Goal: Information Seeking & Learning: Learn about a topic

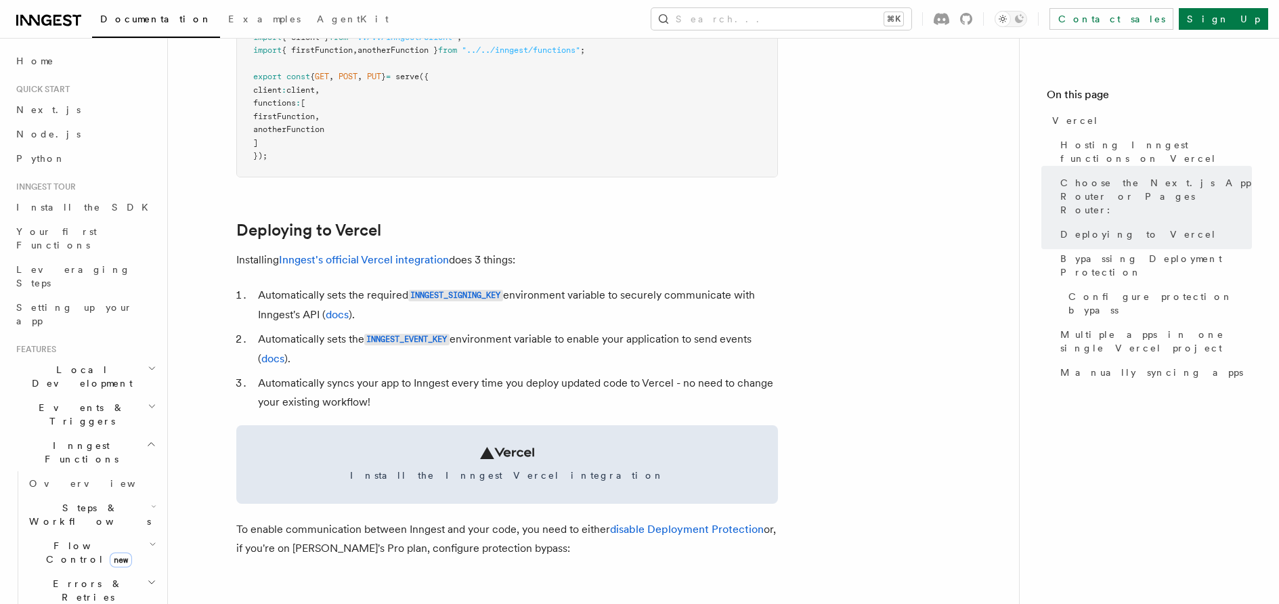
scroll to position [450, 0]
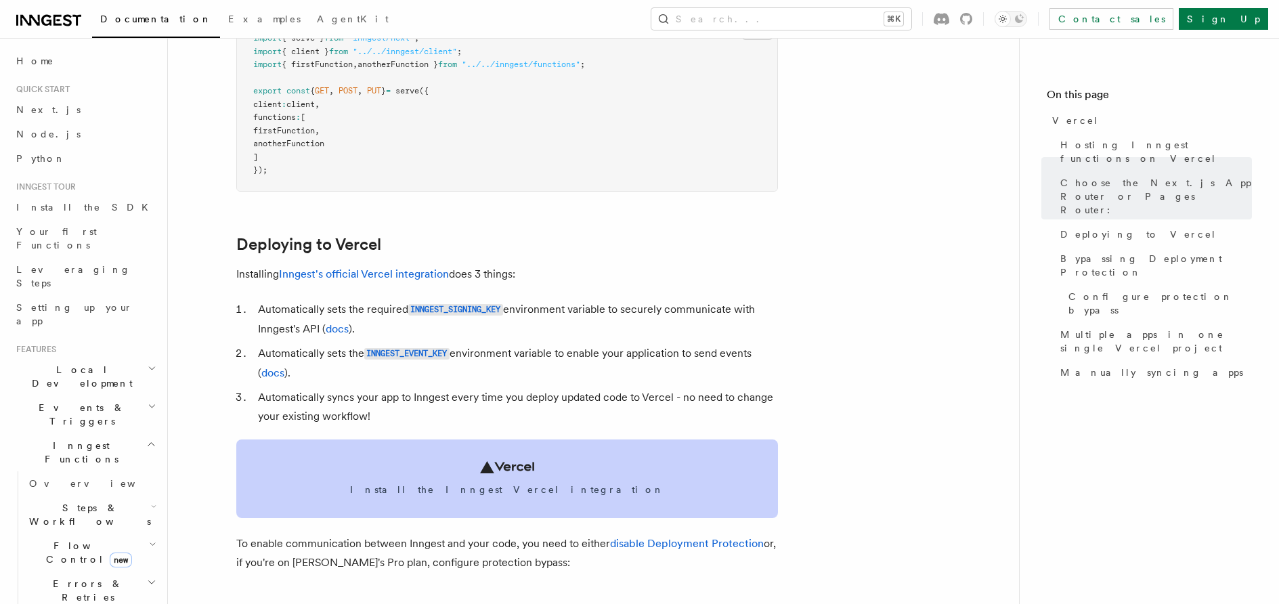
click at [509, 483] on span "Install the Inngest Vercel integration" at bounding box center [507, 490] width 509 height 14
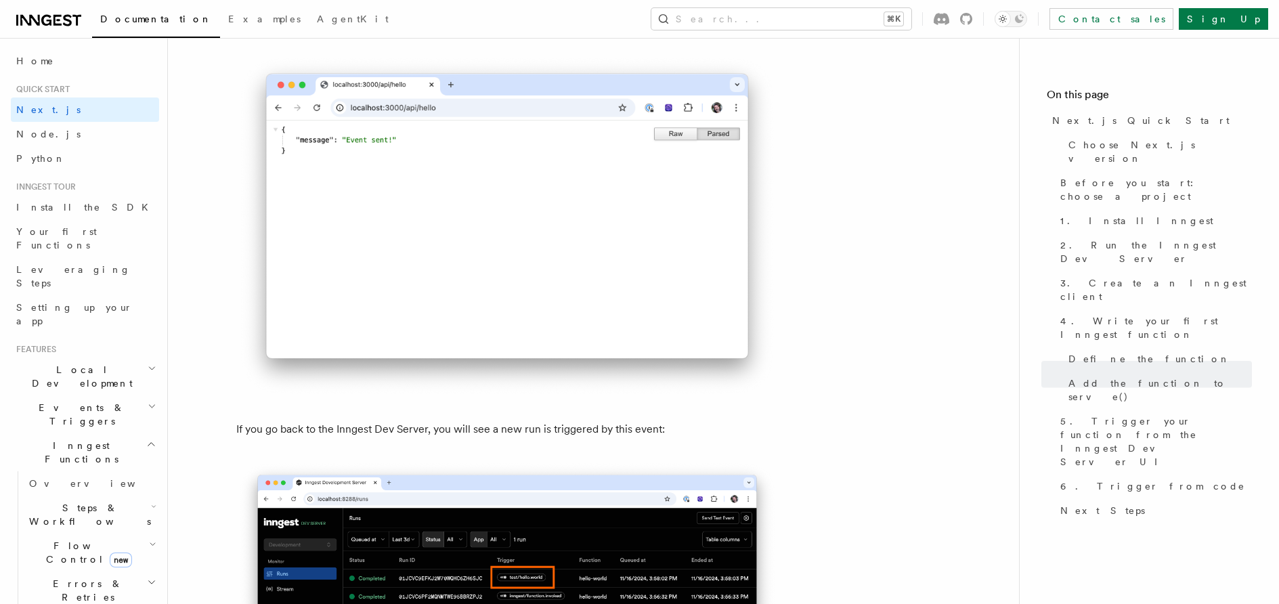
scroll to position [7679, 0]
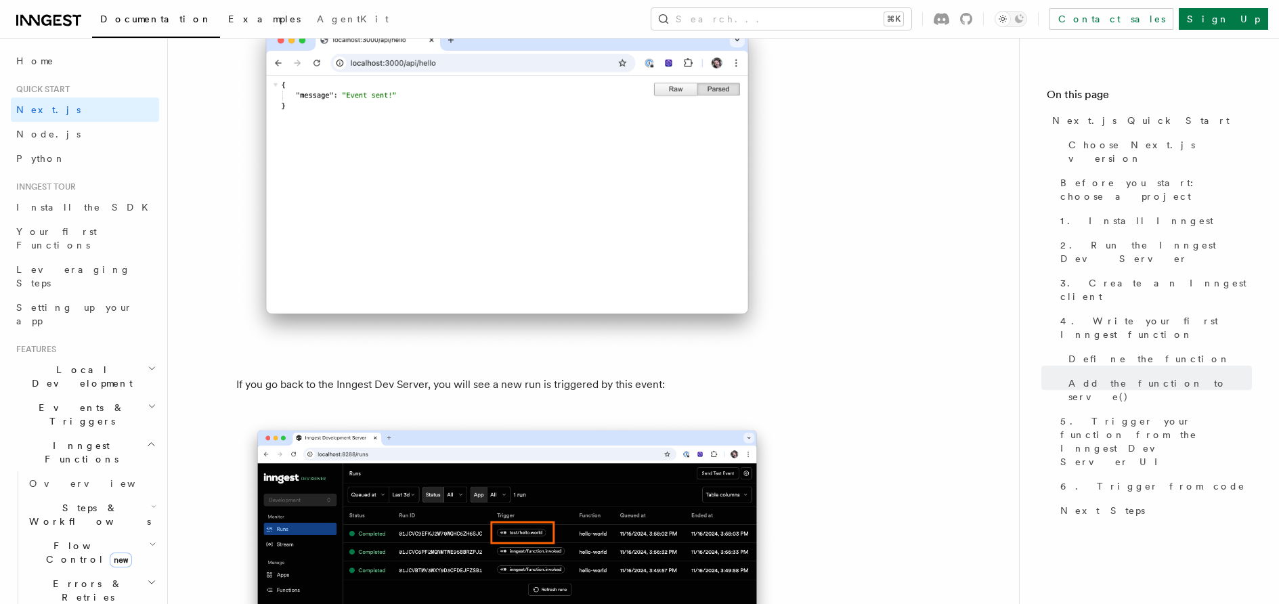
click at [228, 22] on span "Examples" at bounding box center [264, 19] width 72 height 11
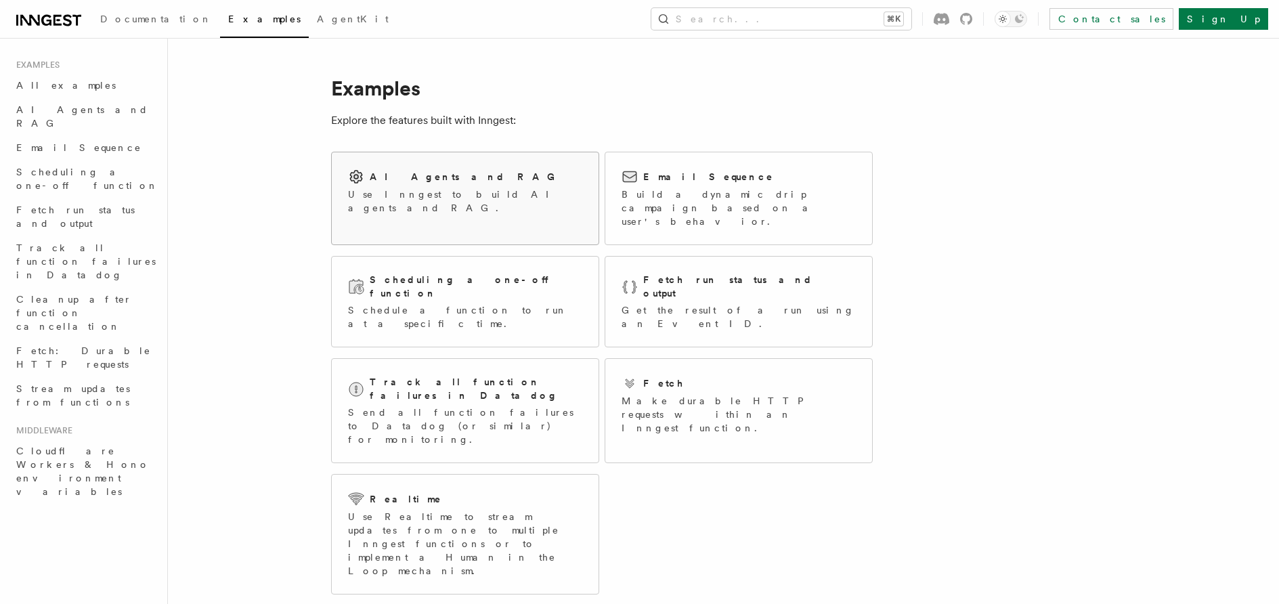
click at [452, 194] on p "Use Inngest to build AI agents and RAG." at bounding box center [465, 201] width 234 height 27
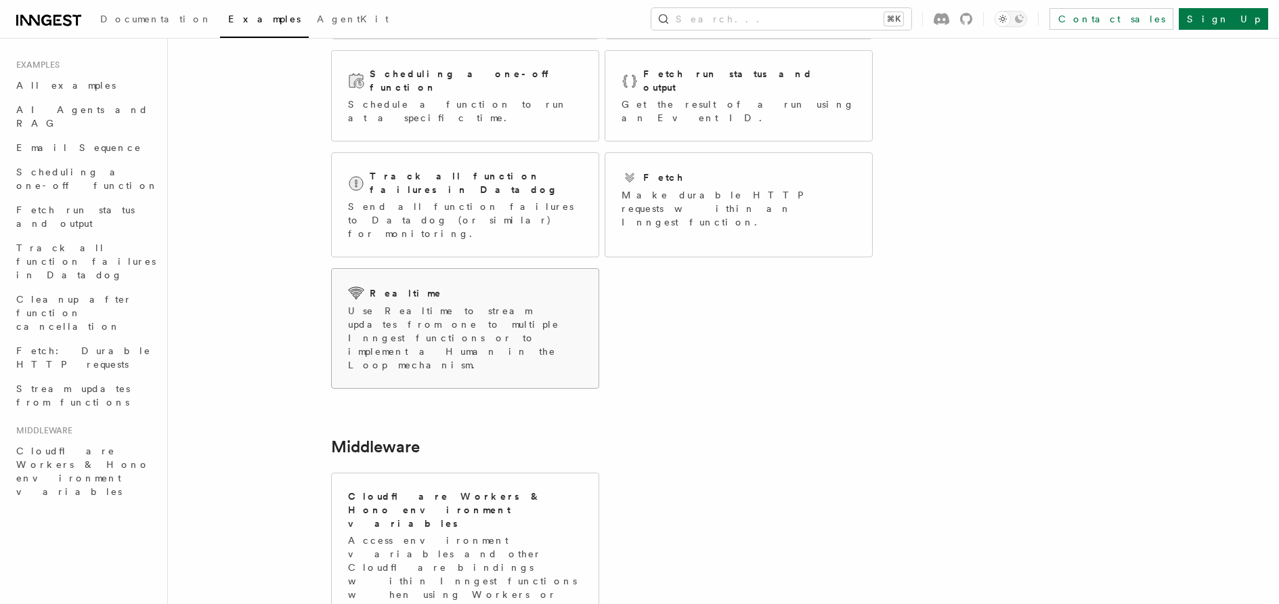
scroll to position [211, 0]
click at [522, 279] on div "Realtime Use Realtime to stream updates from one to multiple Inngest functions …" at bounding box center [465, 323] width 267 height 119
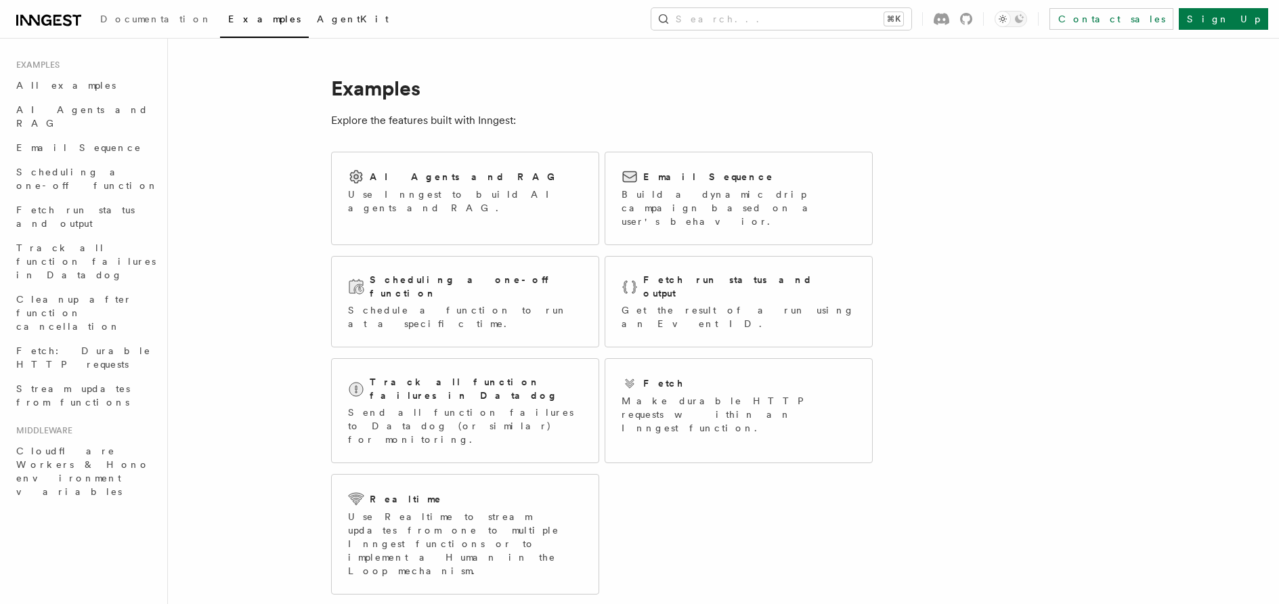
click at [317, 17] on span "AgentKit" at bounding box center [353, 19] width 72 height 11
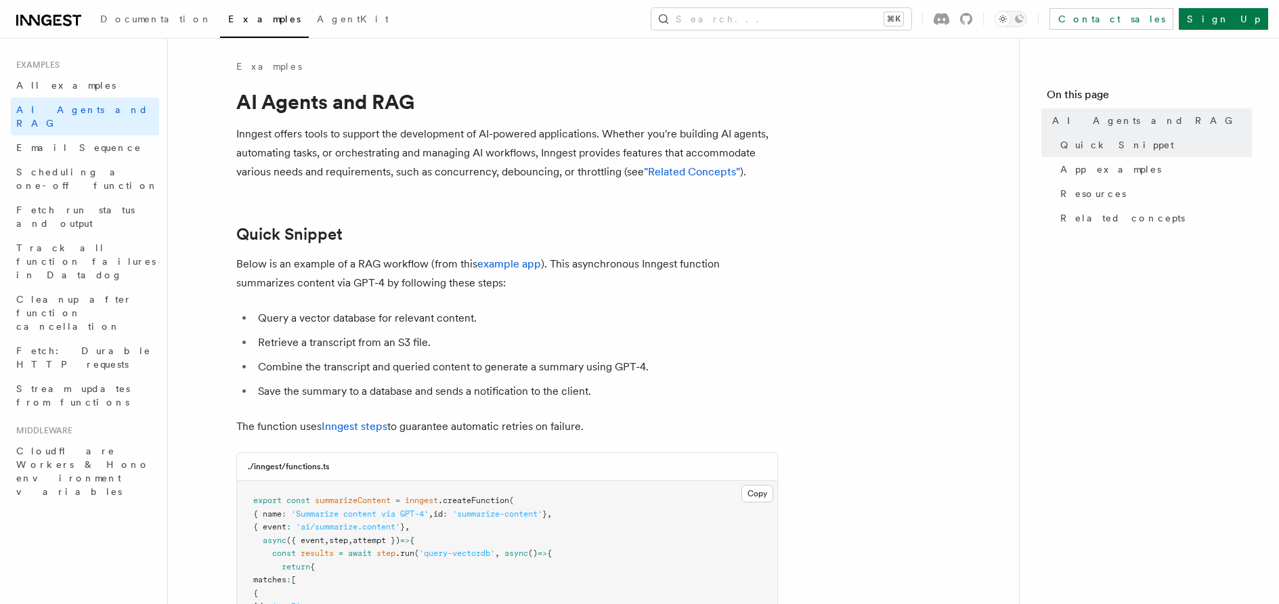
click at [566, 179] on p "Inngest offers tools to support the development of AI-powered applications. Whe…" at bounding box center [507, 153] width 542 height 57
click at [498, 266] on link "example app" at bounding box center [509, 263] width 64 height 13
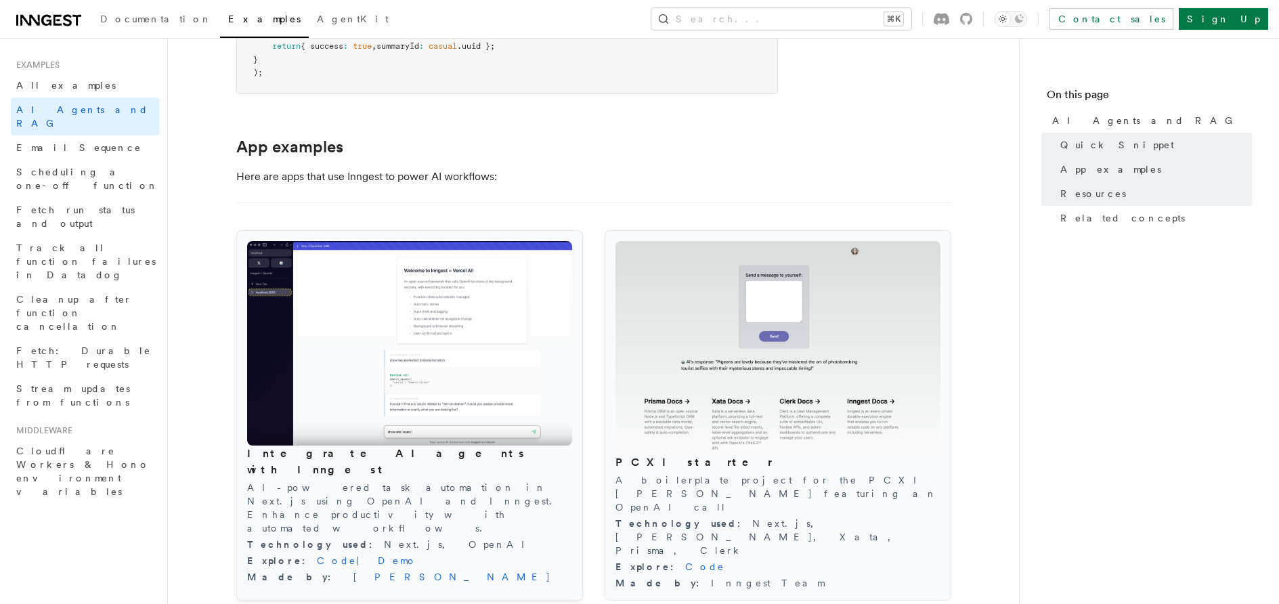
scroll to position [1379, 0]
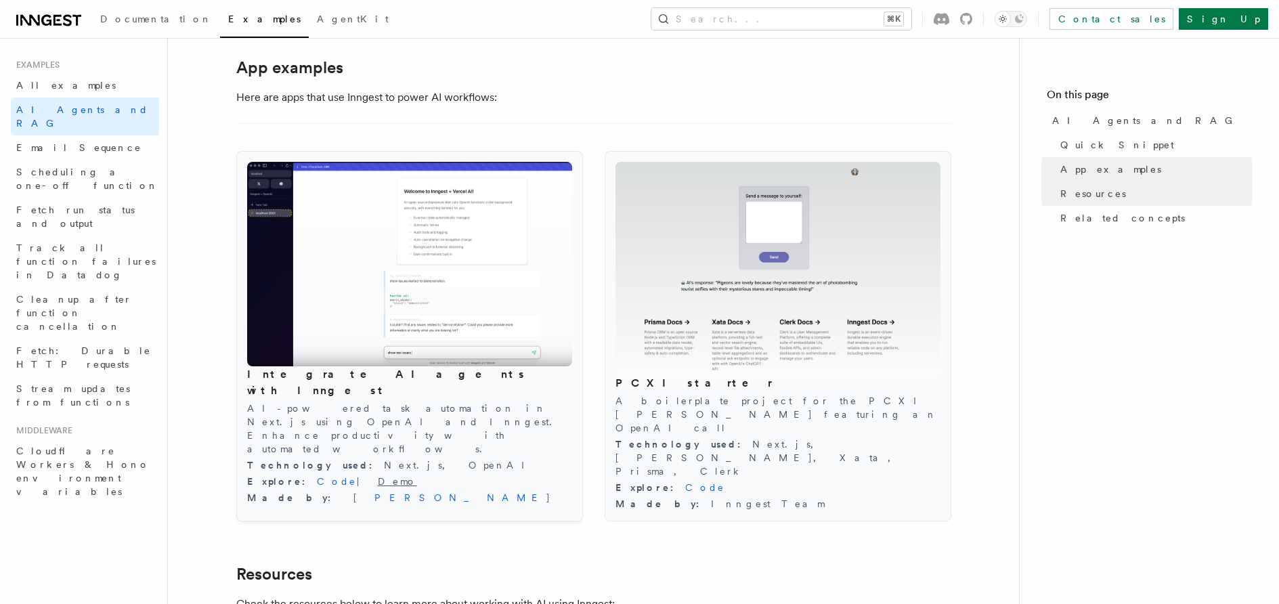
click at [378, 476] on link "Demo" at bounding box center [397, 481] width 39 height 11
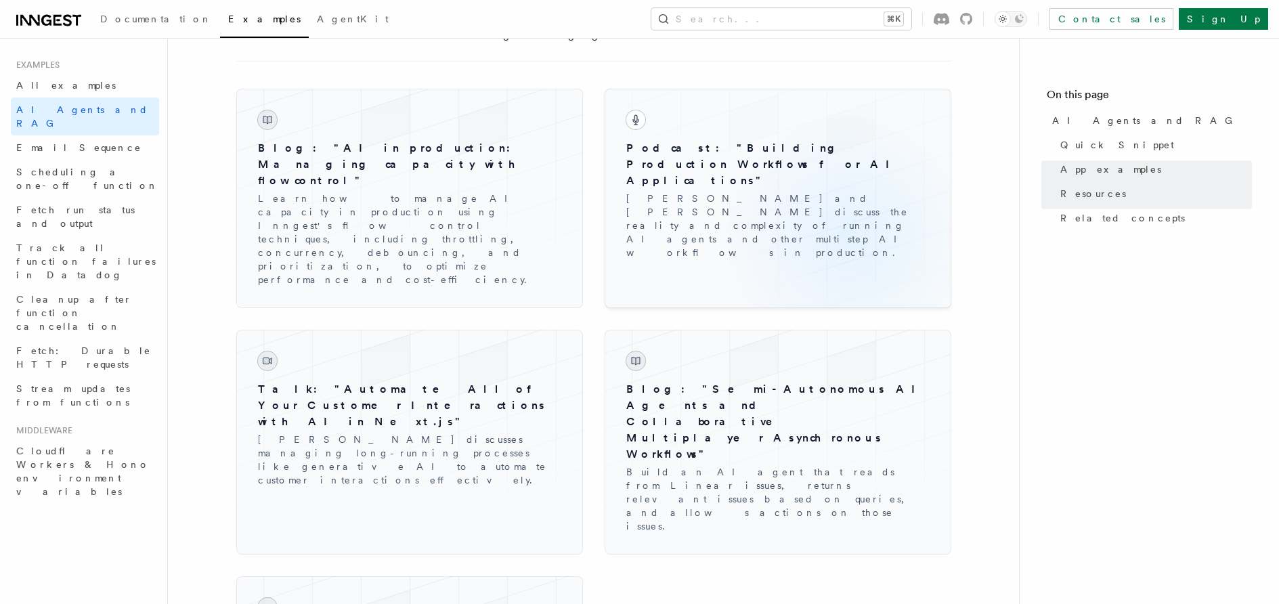
scroll to position [1951, 0]
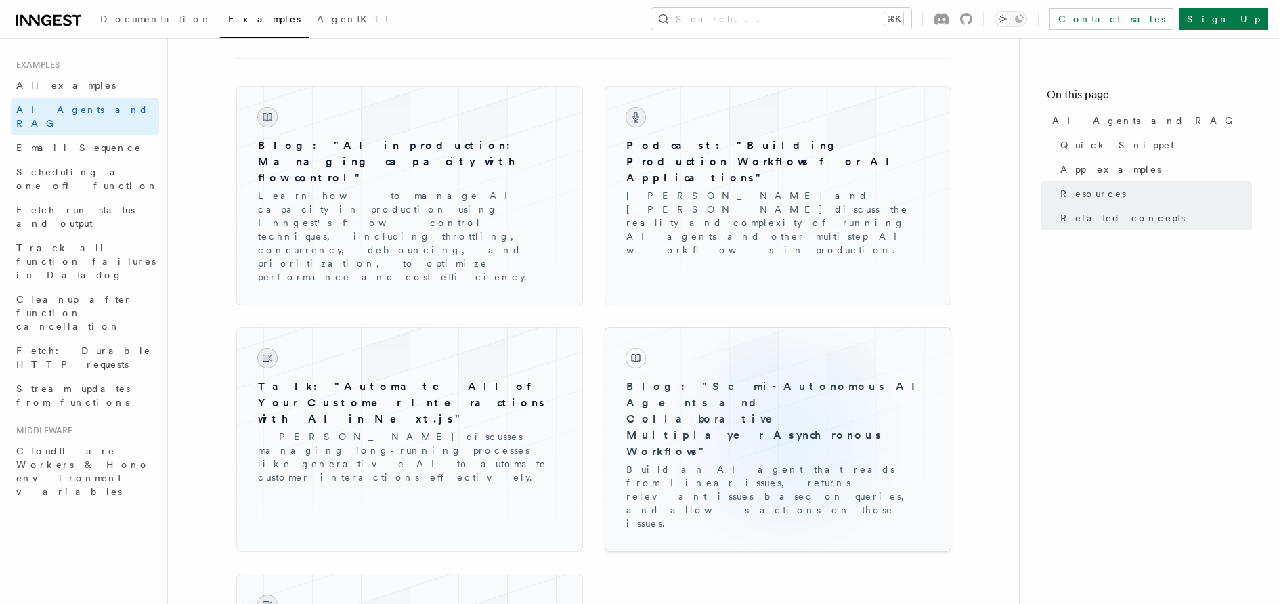
click at [784, 463] on p "Build an AI agent that reads from Linear issues, returns relevant issues based …" at bounding box center [777, 497] width 303 height 68
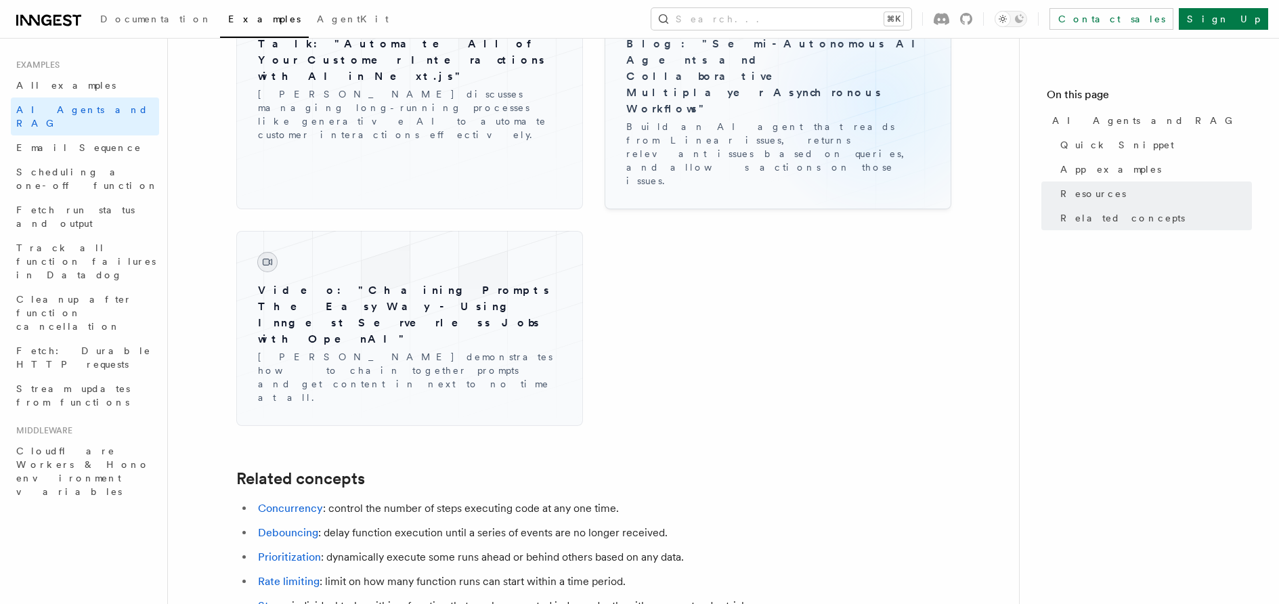
scroll to position [2326, 0]
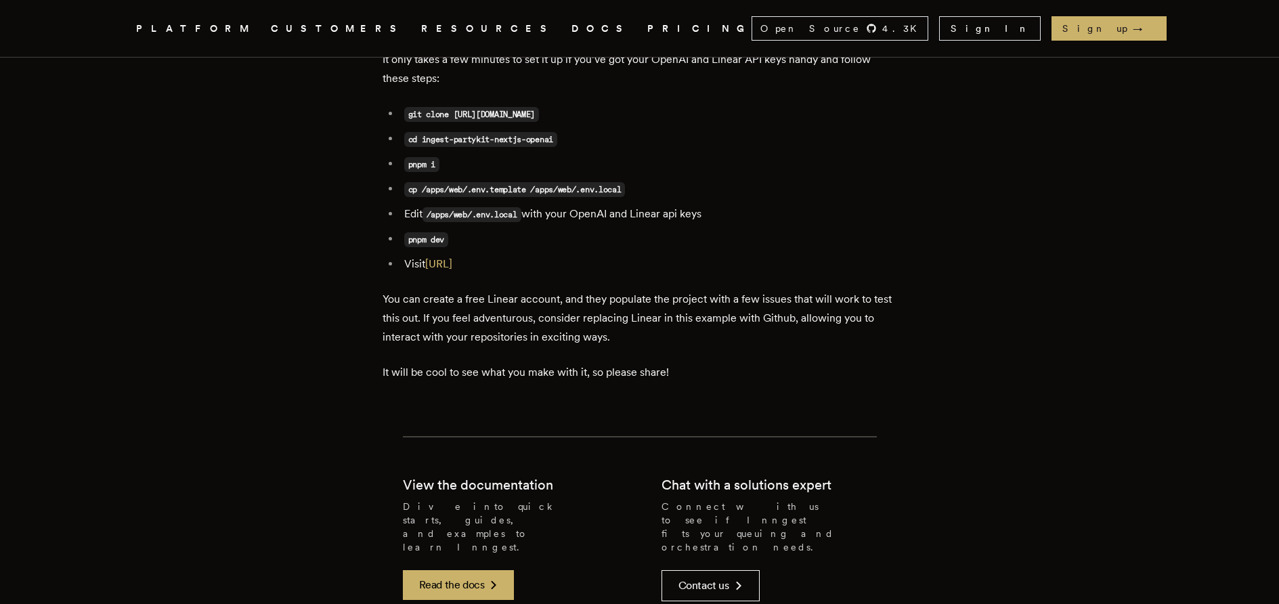
scroll to position [6913, 0]
click at [452, 259] on link "http://localhost:3000" at bounding box center [438, 265] width 27 height 13
